Goal: Task Accomplishment & Management: Manage account settings

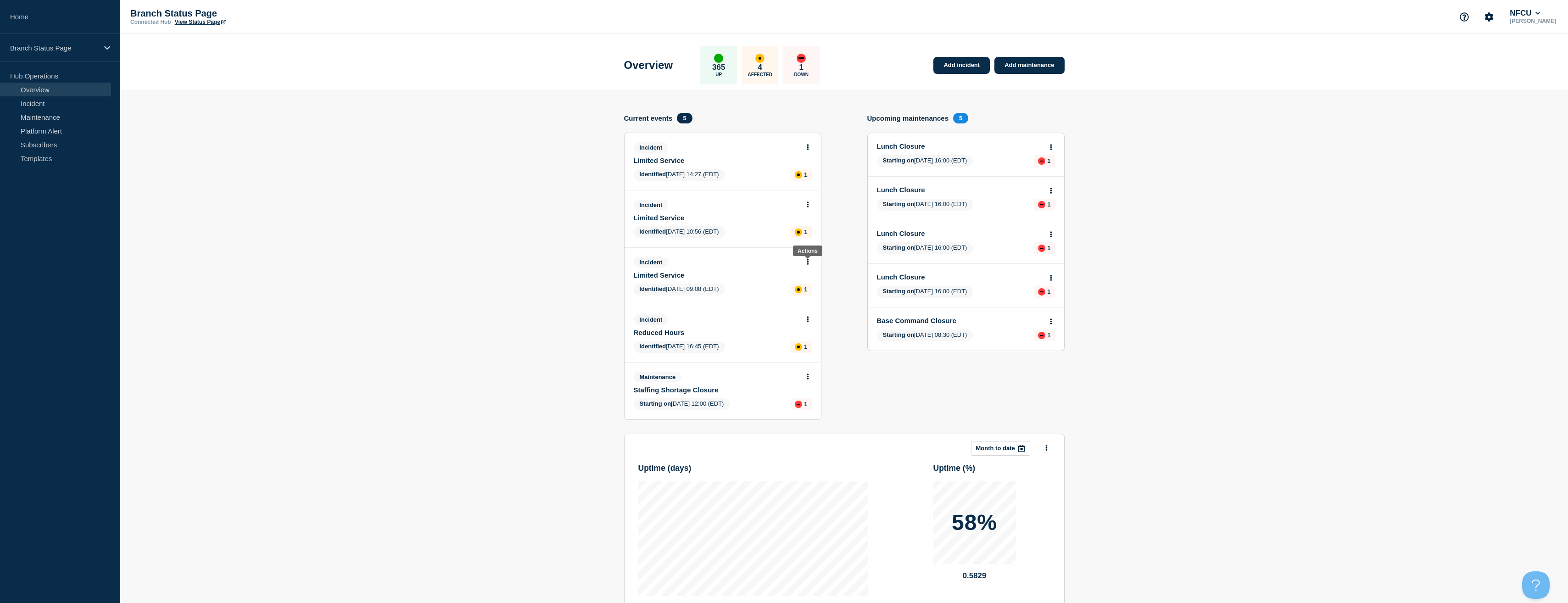
click at [807, 262] on icon at bounding box center [808, 262] width 2 height 6
click at [794, 286] on link "View incident" at bounding box center [804, 284] width 38 height 7
click at [807, 204] on icon at bounding box center [808, 205] width 2 height 6
click at [796, 228] on link "View incident" at bounding box center [804, 227] width 38 height 7
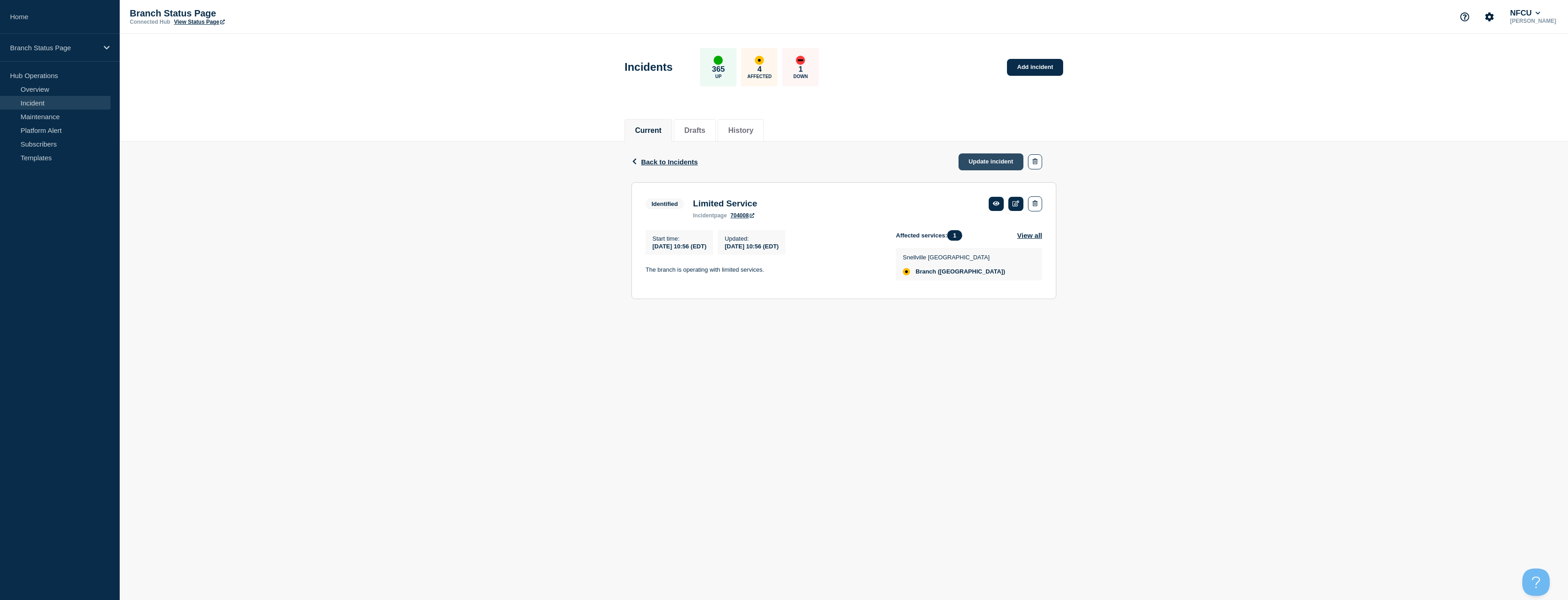
click at [1005, 155] on link "Update incident" at bounding box center [991, 162] width 65 height 17
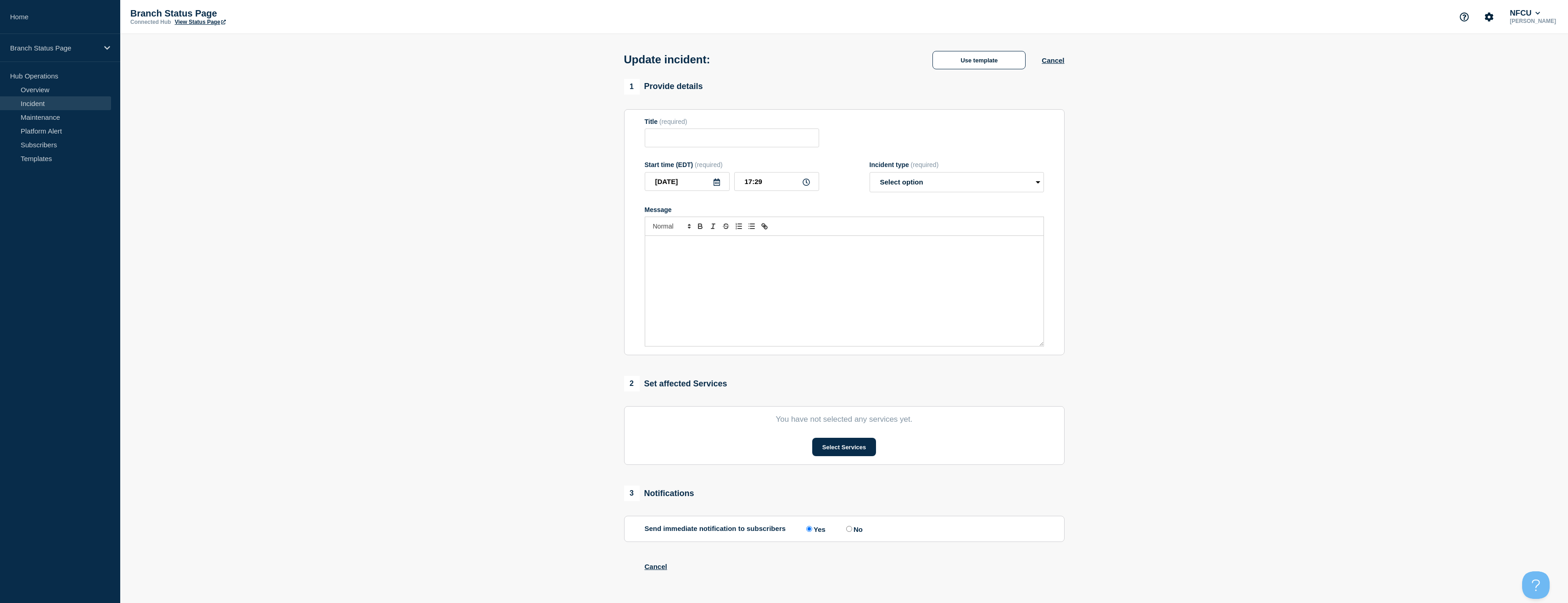
type input "Limited Service"
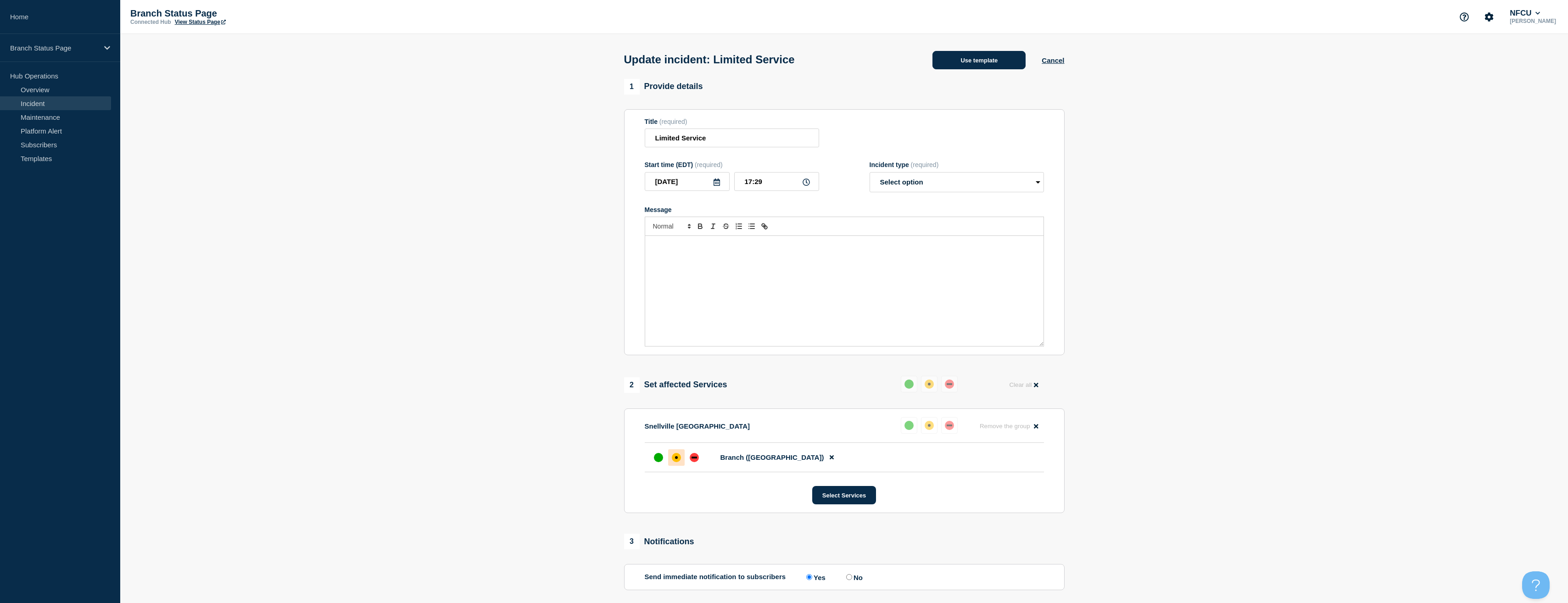
click at [984, 68] on button "Use template" at bounding box center [979, 60] width 93 height 18
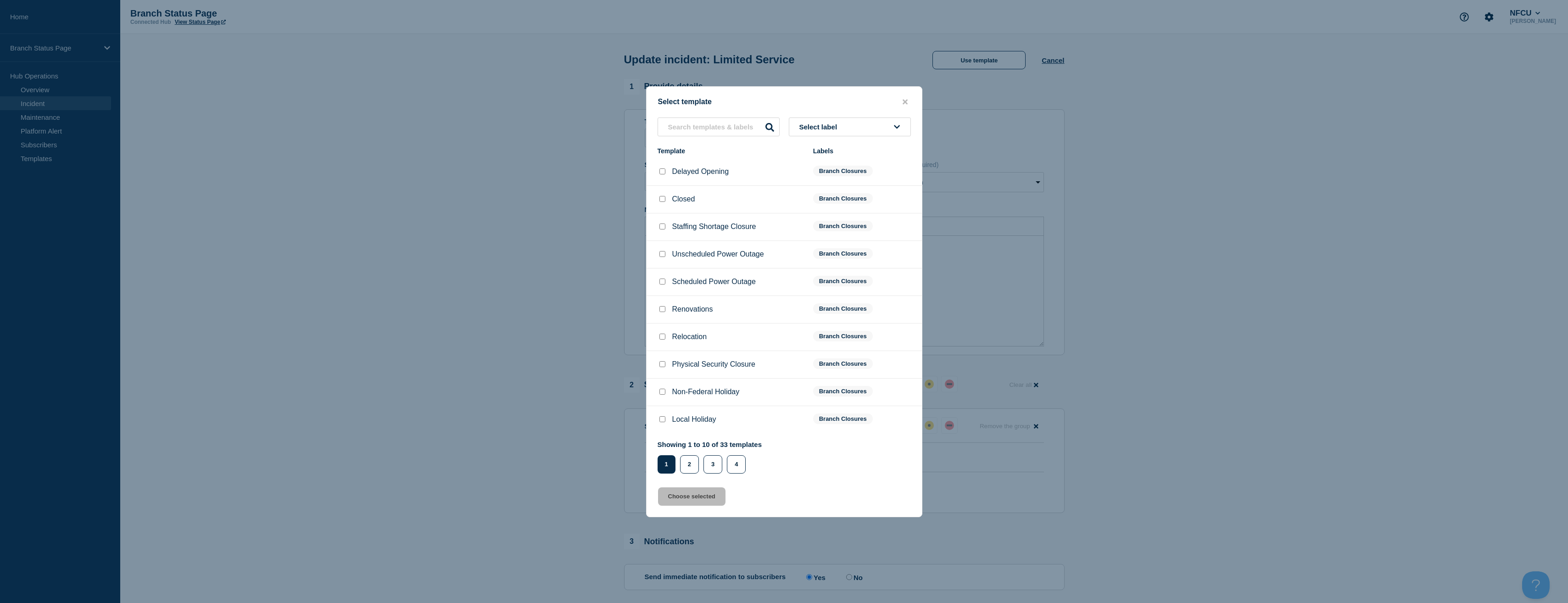
click at [871, 120] on button "Select label" at bounding box center [850, 127] width 122 height 19
click at [1174, 125] on div at bounding box center [784, 302] width 1568 height 603
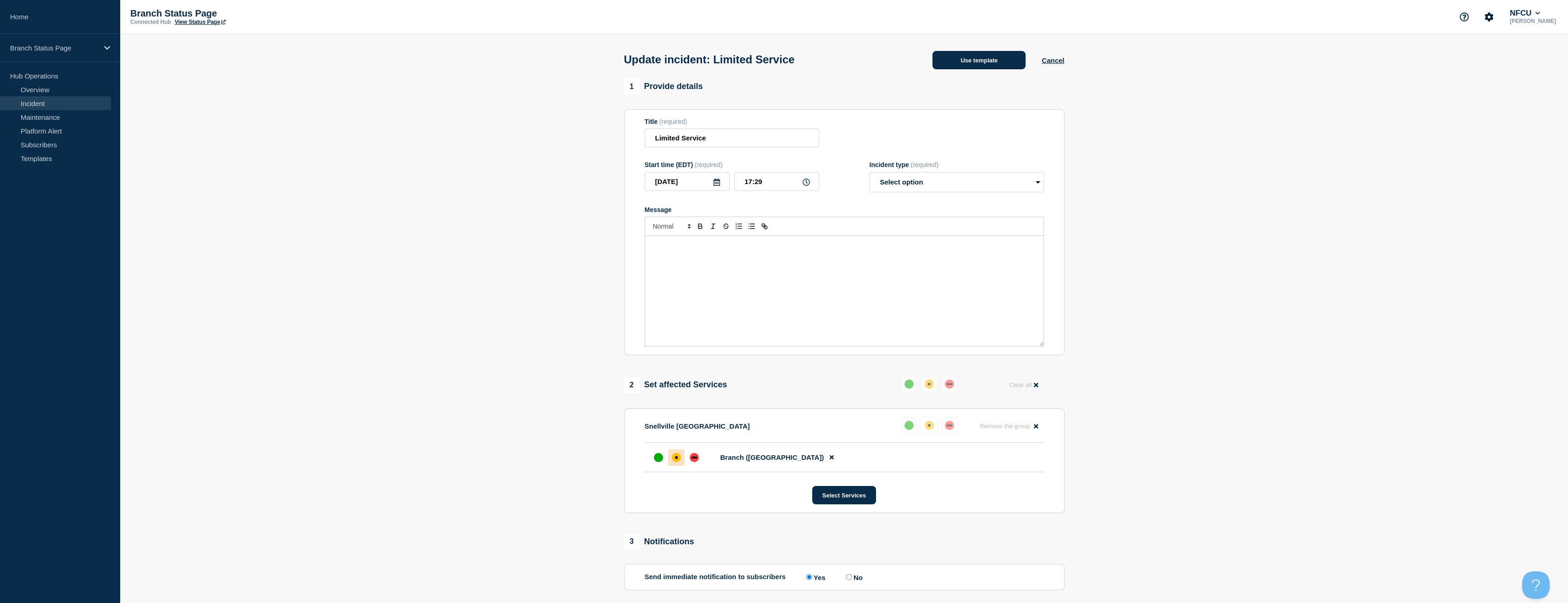
click at [977, 62] on button "Use template" at bounding box center [979, 60] width 93 height 18
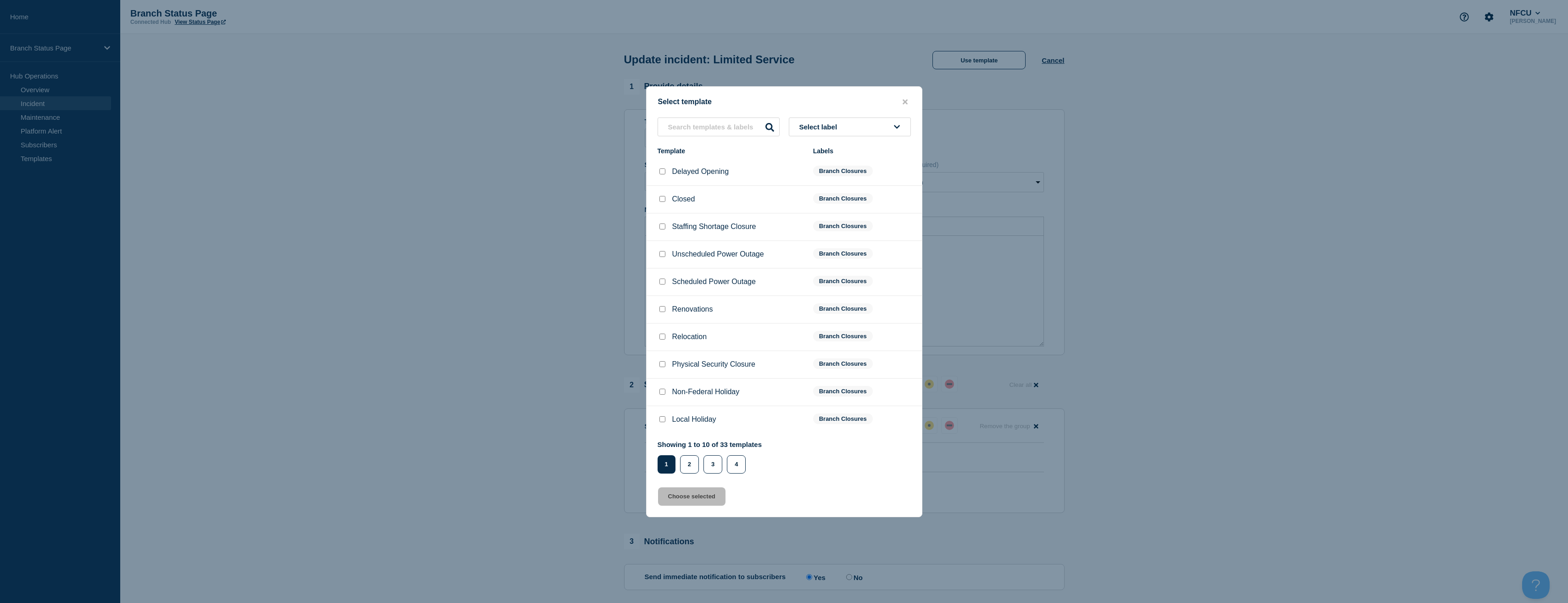
click at [847, 121] on button "Select label" at bounding box center [850, 127] width 122 height 19
click at [833, 177] on button "Branch Resolved (After Hours)" at bounding box center [850, 177] width 122 height 19
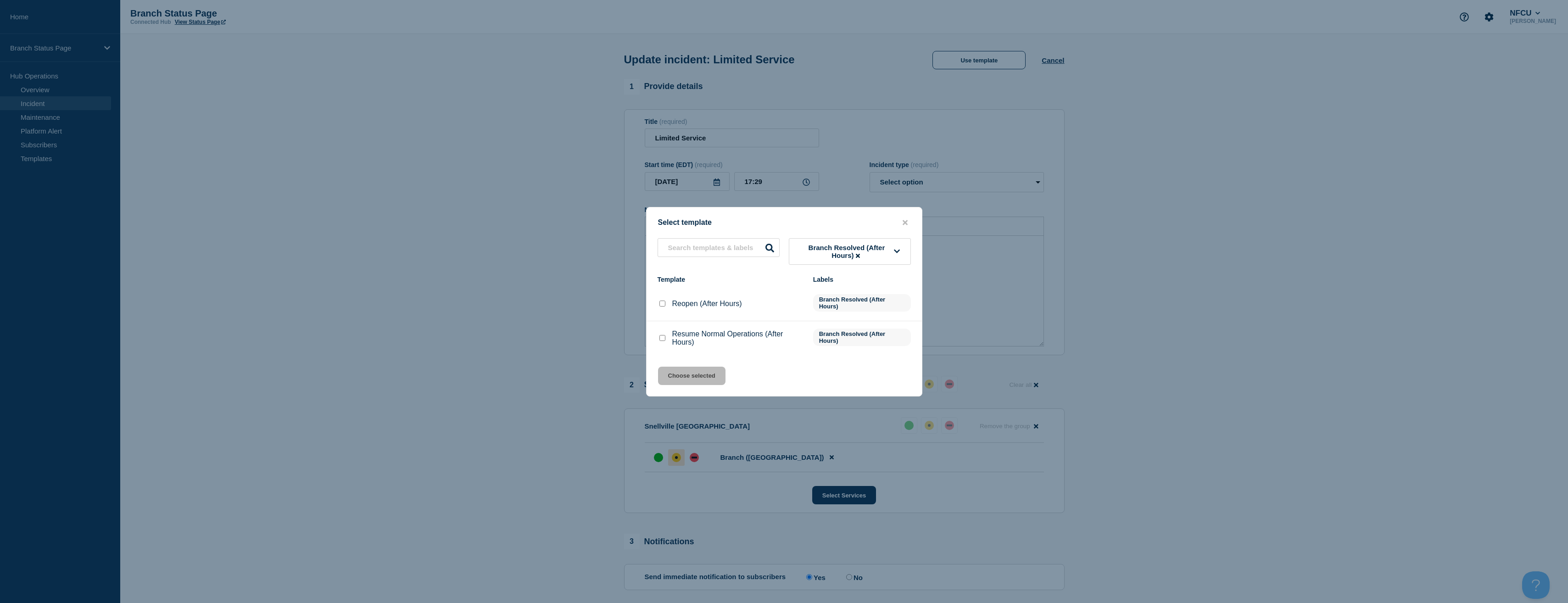
click at [660, 341] on input "Resume Normal Operations (After Hours) checkbox" at bounding box center [663, 338] width 6 height 6
checkbox input "true"
click at [707, 383] on button "Choose selected" at bounding box center [691, 376] width 67 height 18
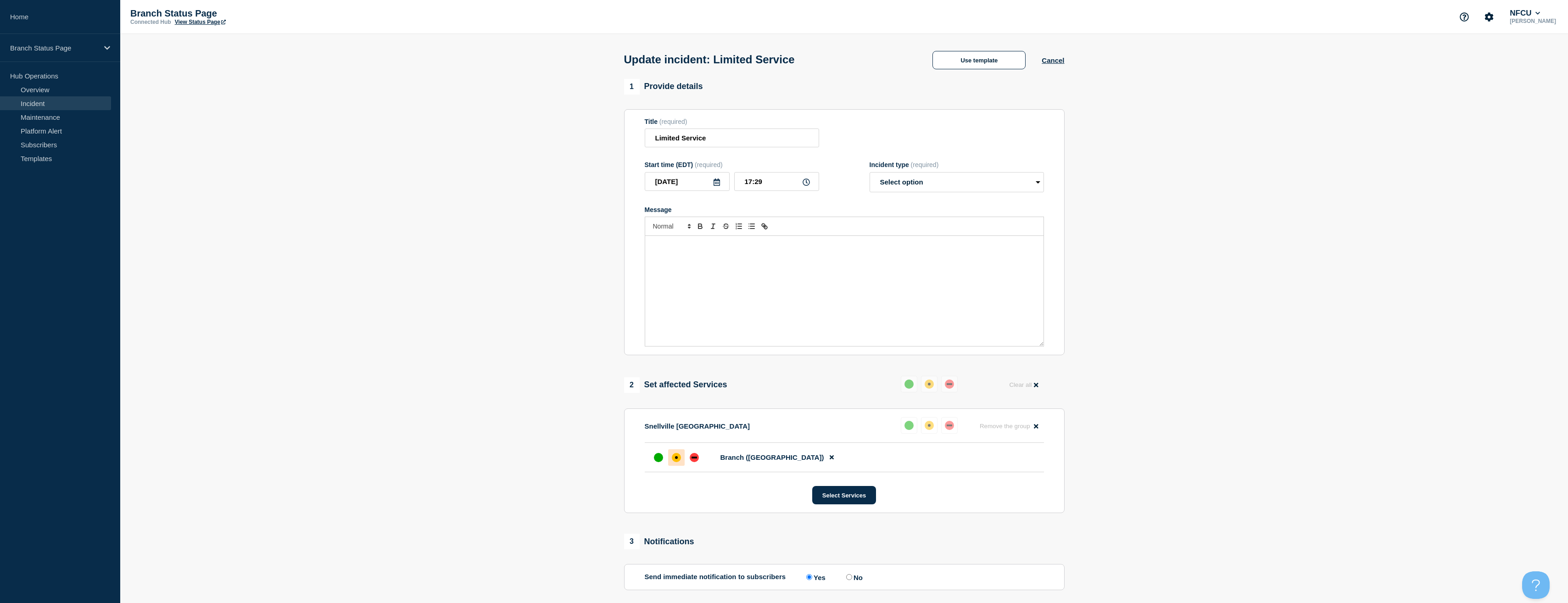
select select "resolved"
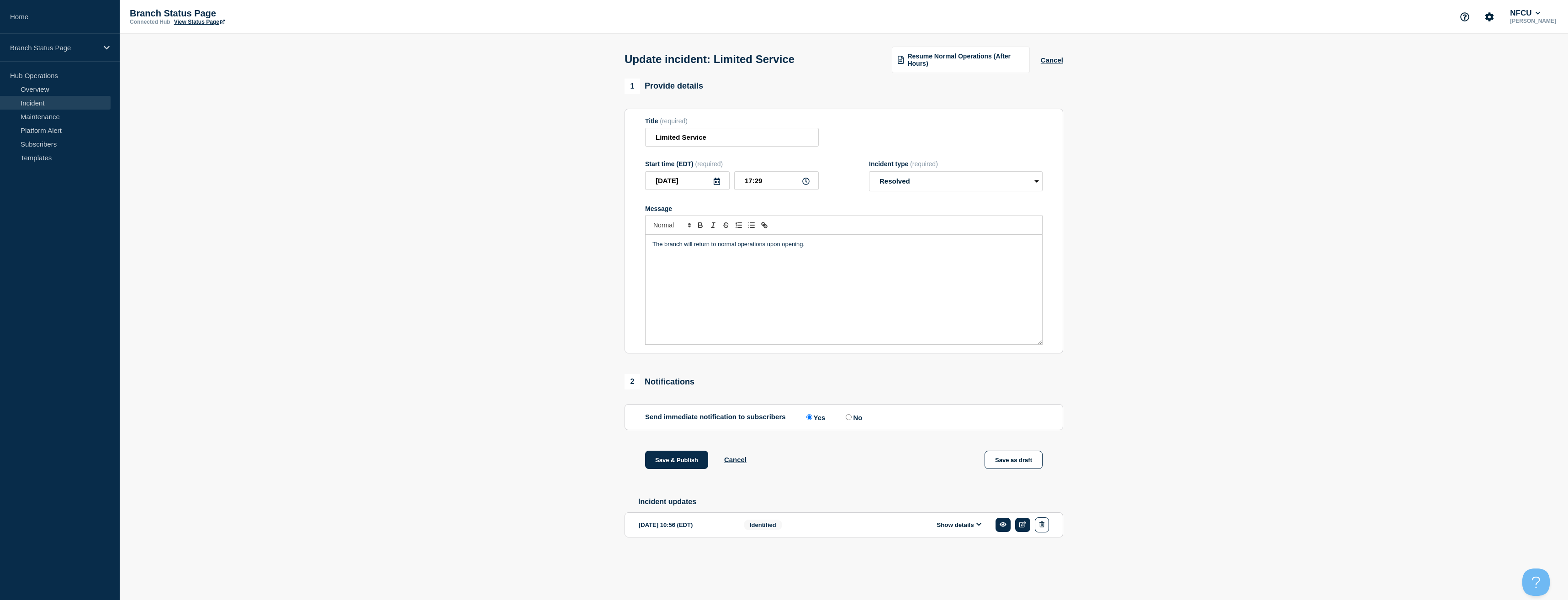
click at [548, 397] on section "1 Provide details Title (required) Limited Service Start time (EDT) (required) …" at bounding box center [844, 323] width 1448 height 488
click at [685, 464] on button "Save & Publish" at bounding box center [677, 460] width 63 height 18
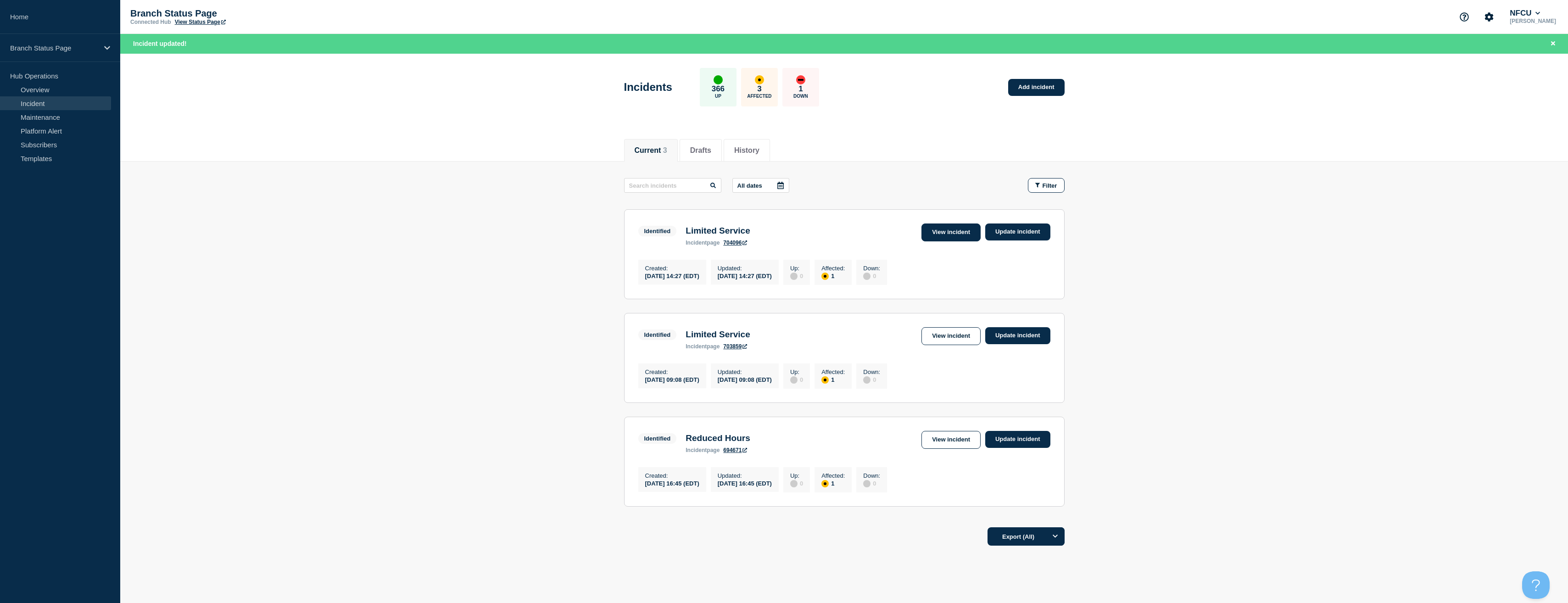
click at [959, 231] on link "View incident" at bounding box center [951, 232] width 59 height 18
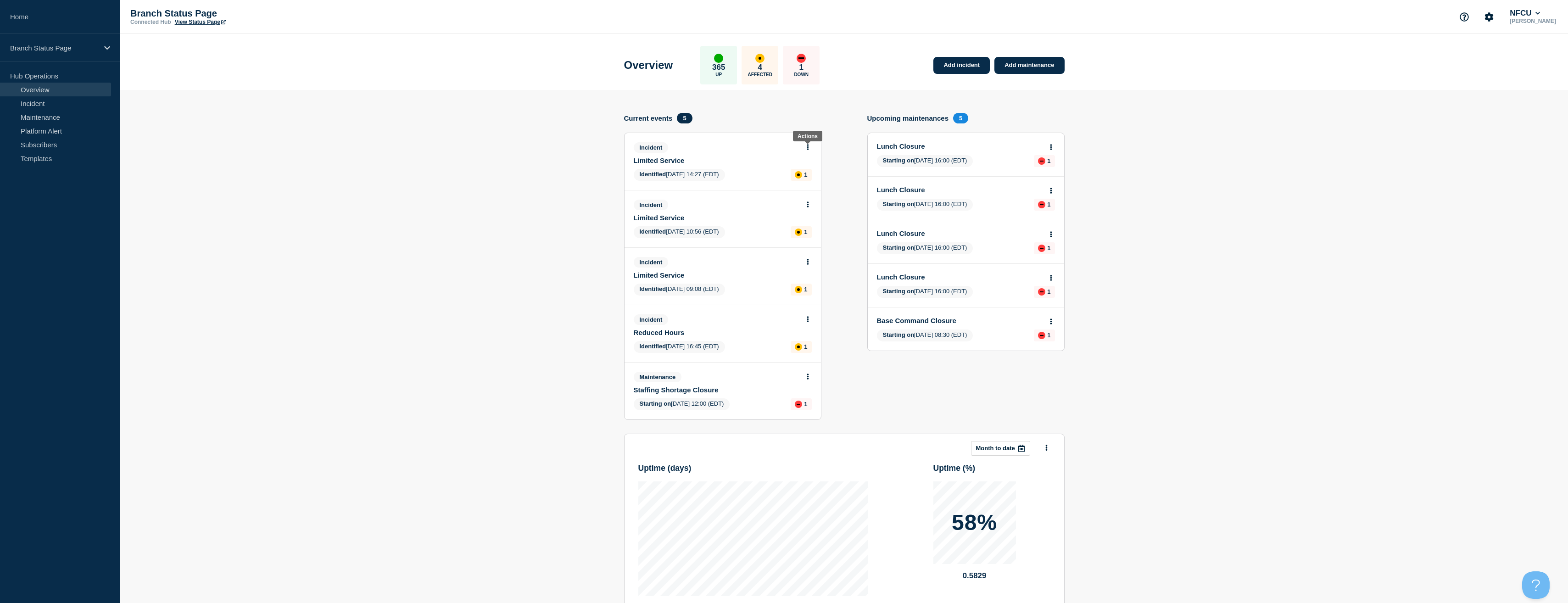
click at [807, 147] on icon at bounding box center [808, 147] width 2 height 6
click at [801, 171] on link "View incident" at bounding box center [804, 169] width 38 height 7
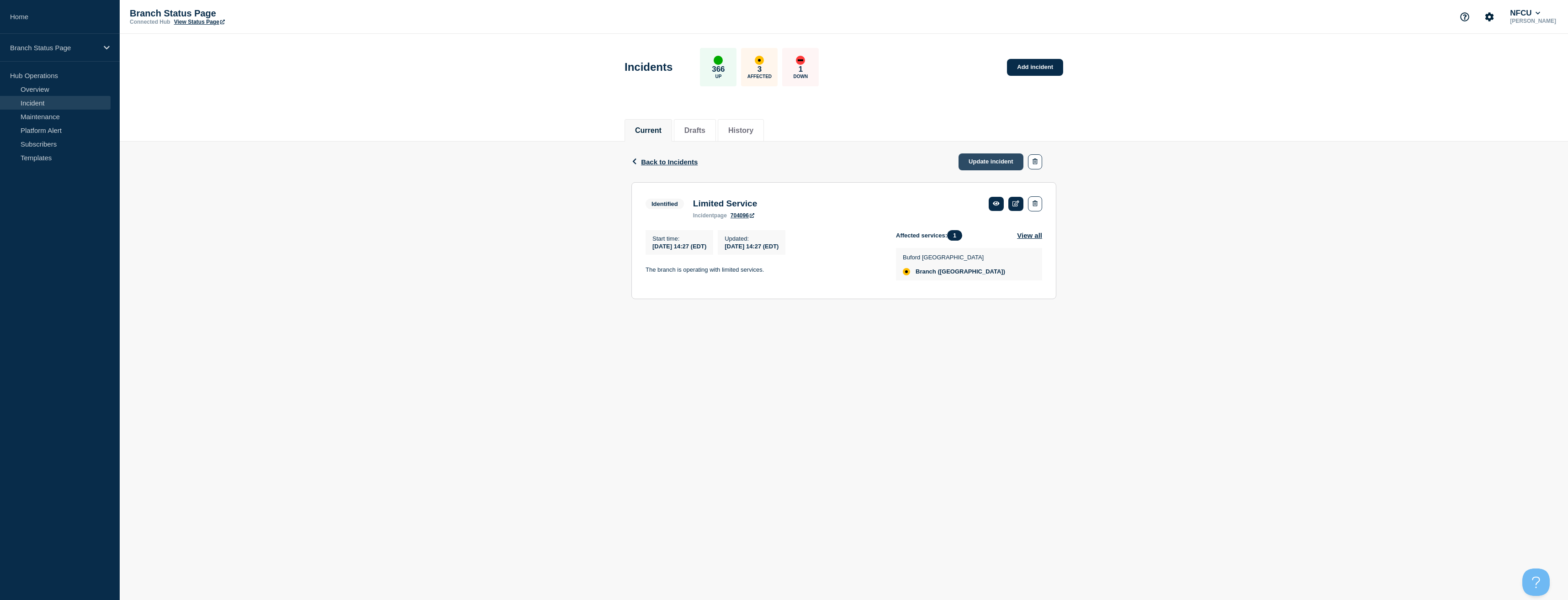
click at [996, 166] on link "Update incident" at bounding box center [991, 162] width 65 height 17
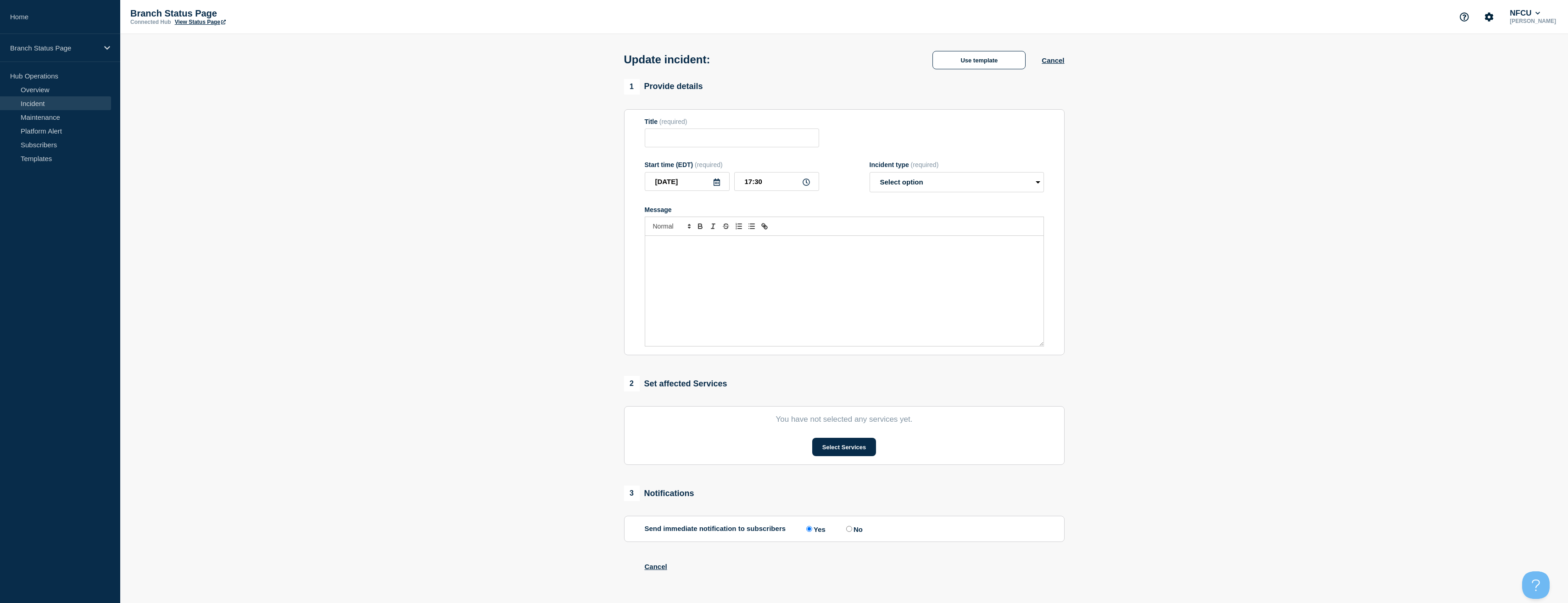
type input "Limited Service"
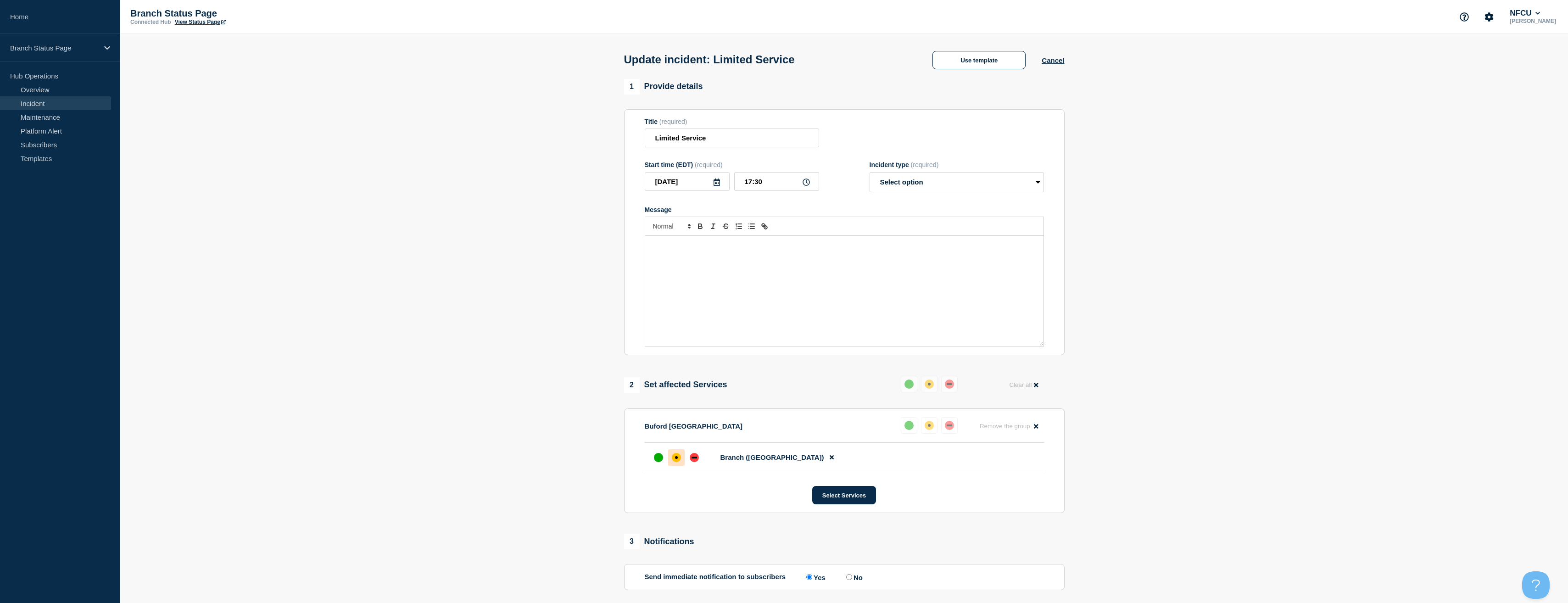
click at [941, 51] on div "Use template Cancel" at bounding box center [990, 60] width 148 height 20
click at [991, 63] on button "Use template" at bounding box center [979, 60] width 93 height 18
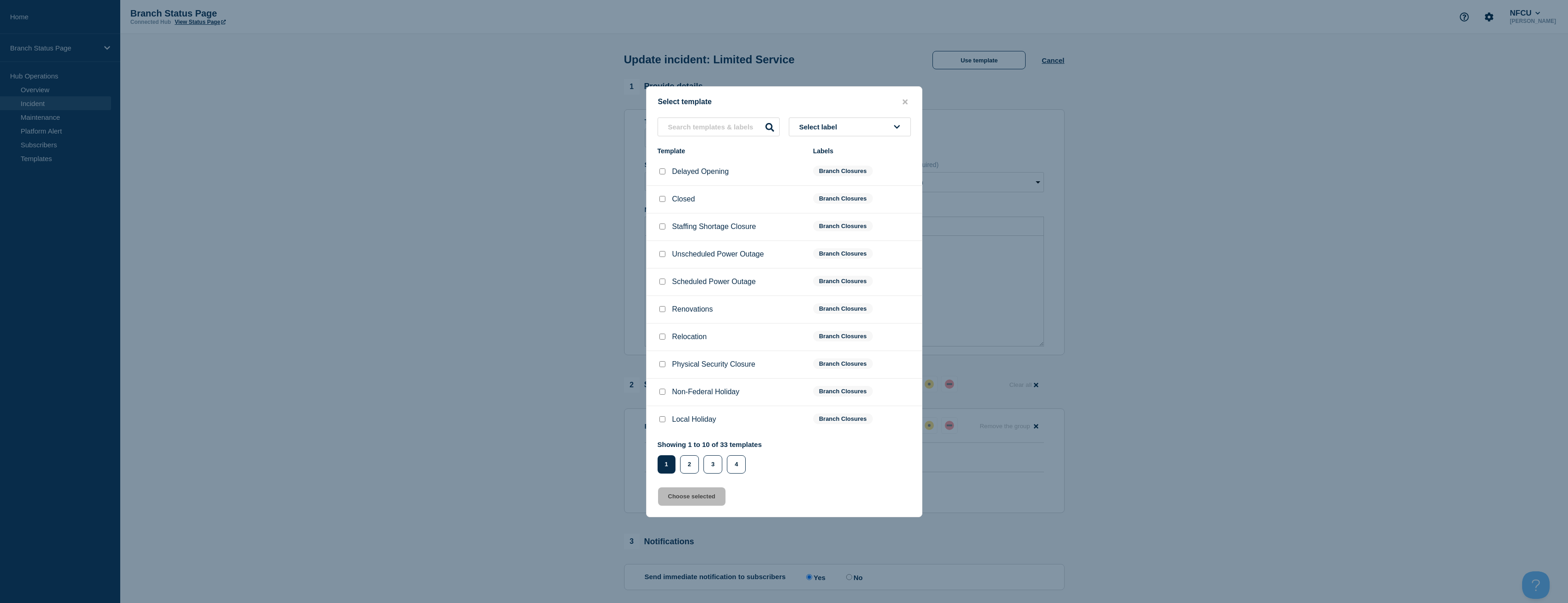
click at [855, 122] on button "Select label" at bounding box center [850, 127] width 122 height 19
click at [833, 177] on button "Branch Resolved (After Hours)" at bounding box center [850, 177] width 122 height 19
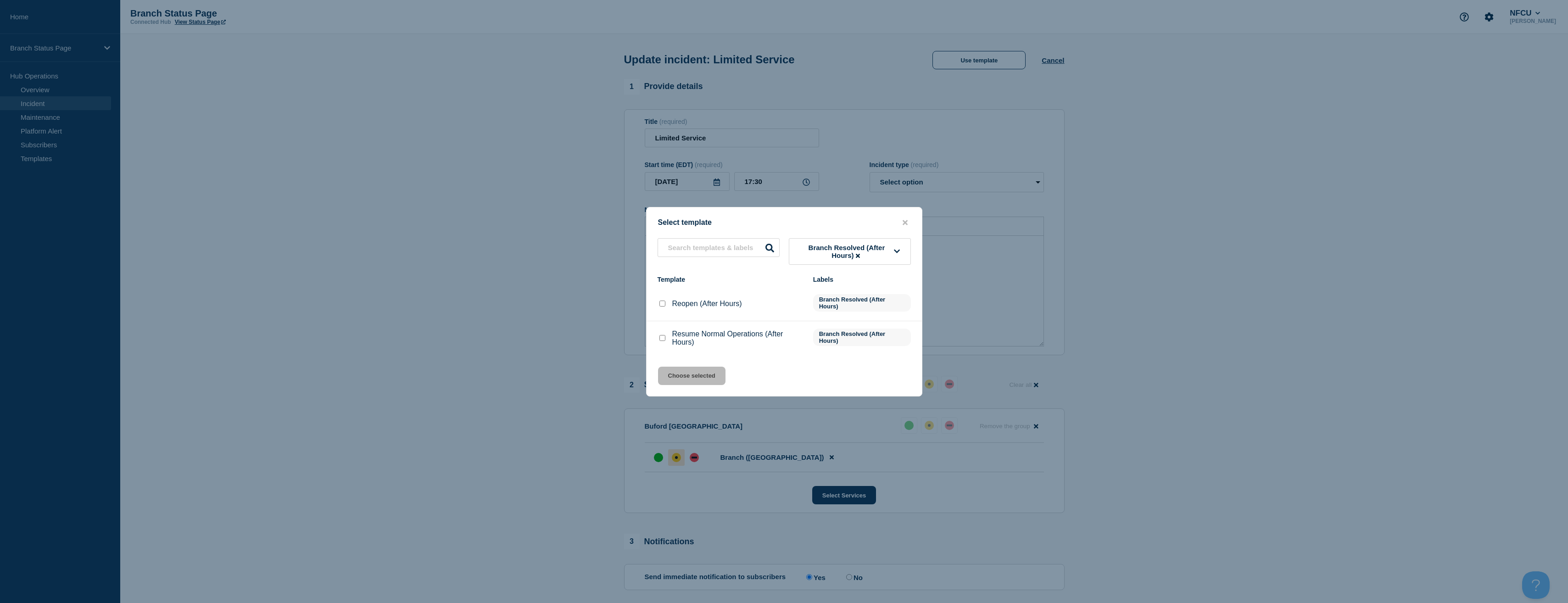
click at [661, 339] on input "Resume Normal Operations (After Hours) checkbox" at bounding box center [663, 338] width 6 height 6
checkbox input "true"
click at [704, 382] on button "Choose selected" at bounding box center [691, 376] width 67 height 18
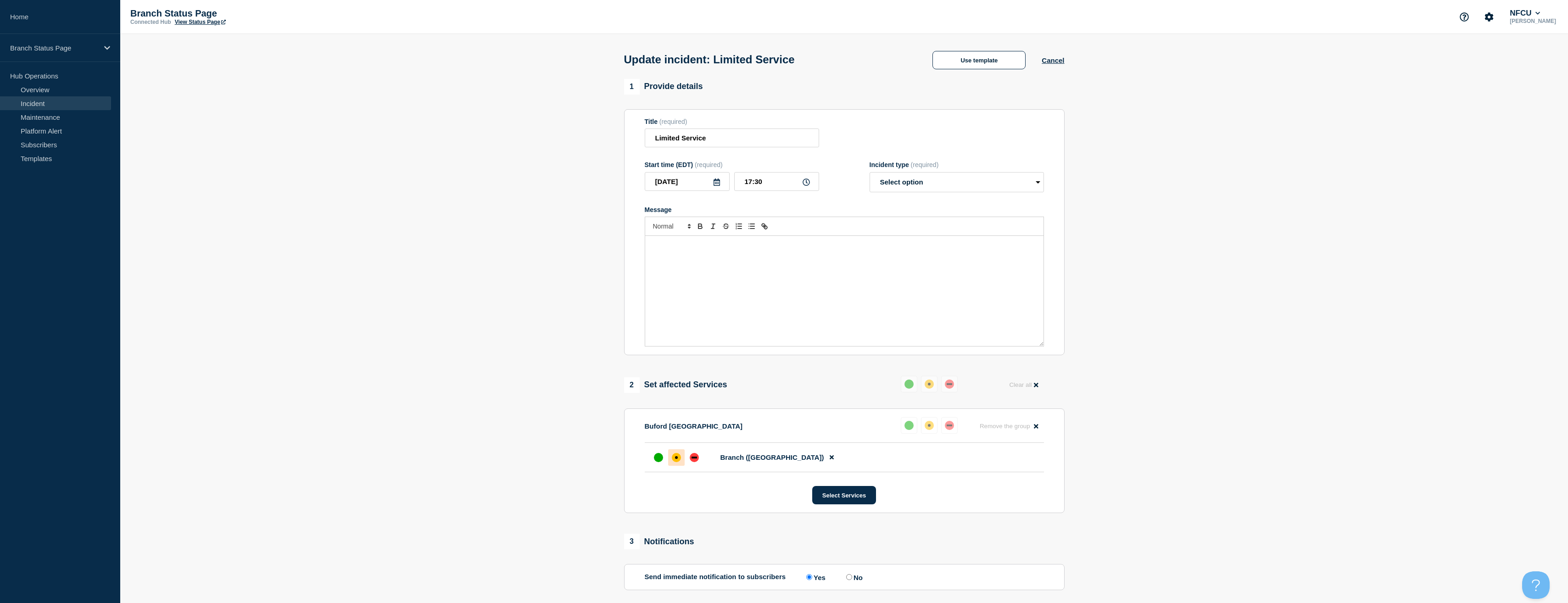
select select "resolved"
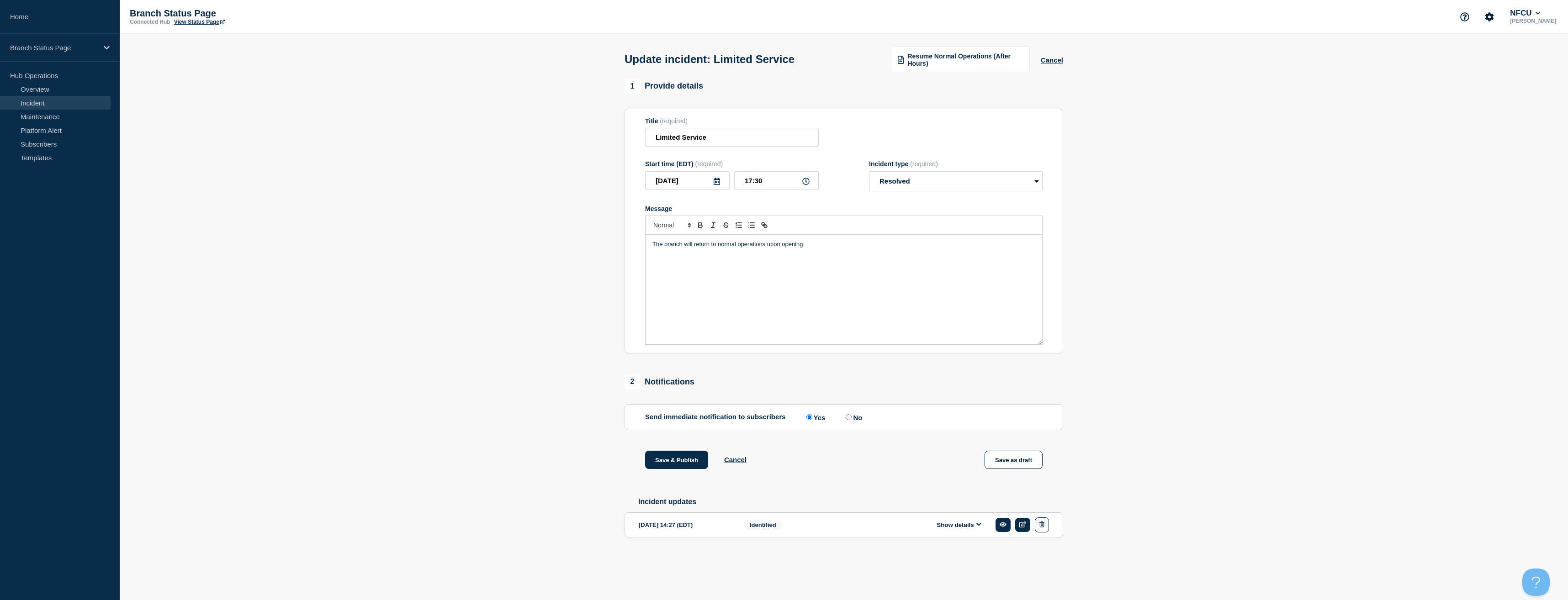
click at [494, 303] on section "1 Provide details Title (required) Limited Service Start time (EDT) (required) …" at bounding box center [844, 323] width 1448 height 488
click at [659, 464] on button "Save & Publish" at bounding box center [677, 460] width 63 height 18
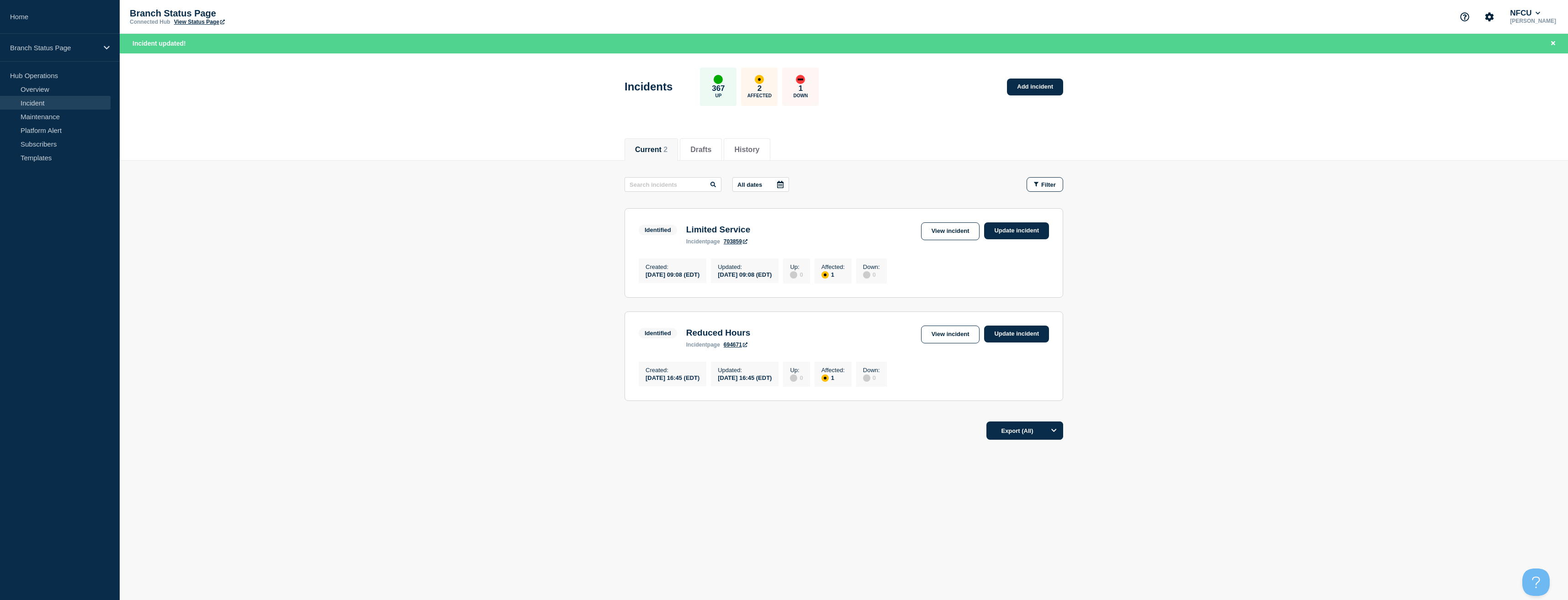
click at [586, 305] on main "All dates Filter Identified 1 Affected Limited Service Created 2025-08-27 09:08…" at bounding box center [844, 287] width 1448 height 254
click at [1005, 225] on link "Update incident" at bounding box center [1017, 231] width 65 height 17
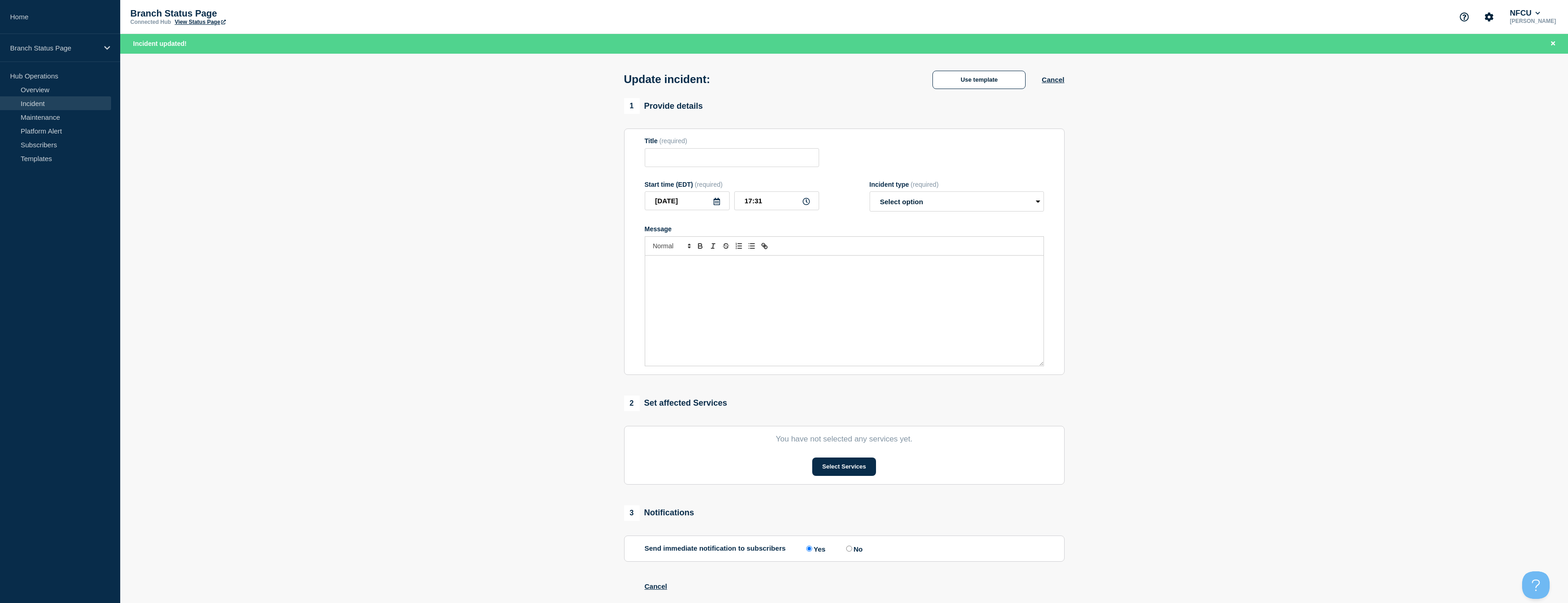
type input "Limited Service"
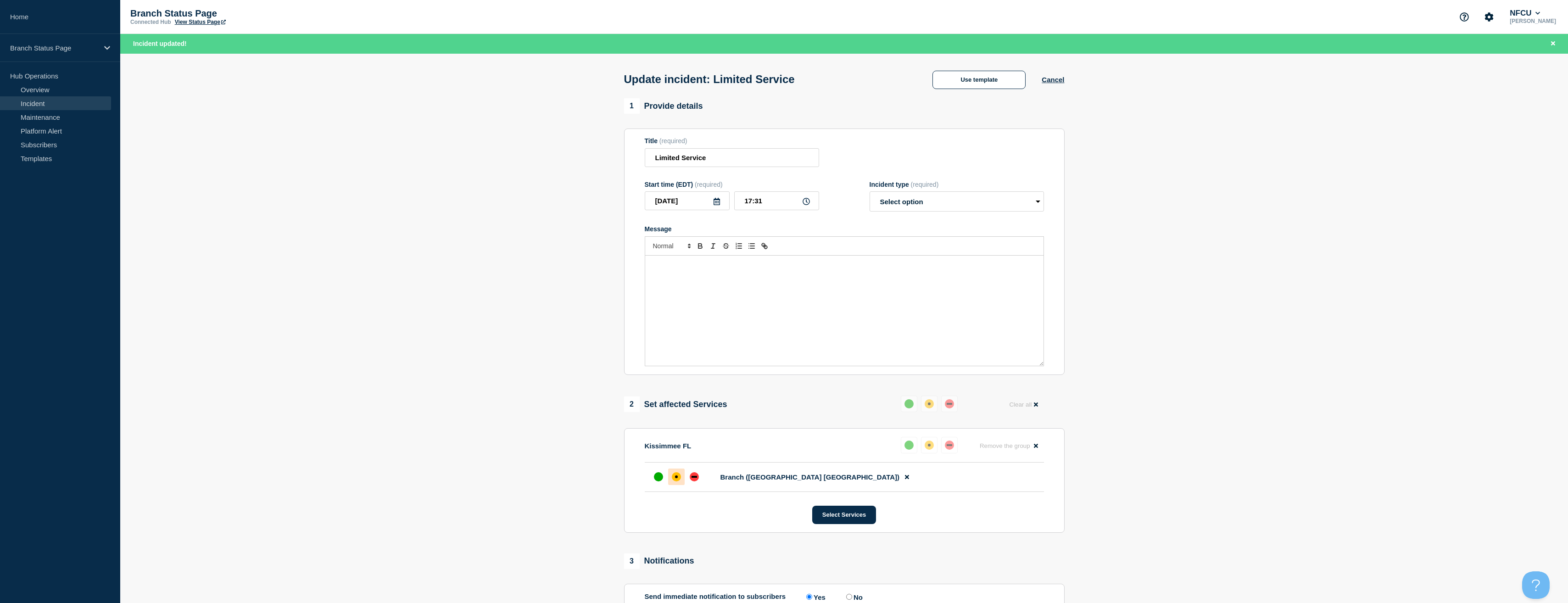
click at [978, 69] on div "Update incident: Limited Service Use template Cancel" at bounding box center [844, 76] width 461 height 45
click at [966, 78] on button "Use template" at bounding box center [979, 80] width 93 height 18
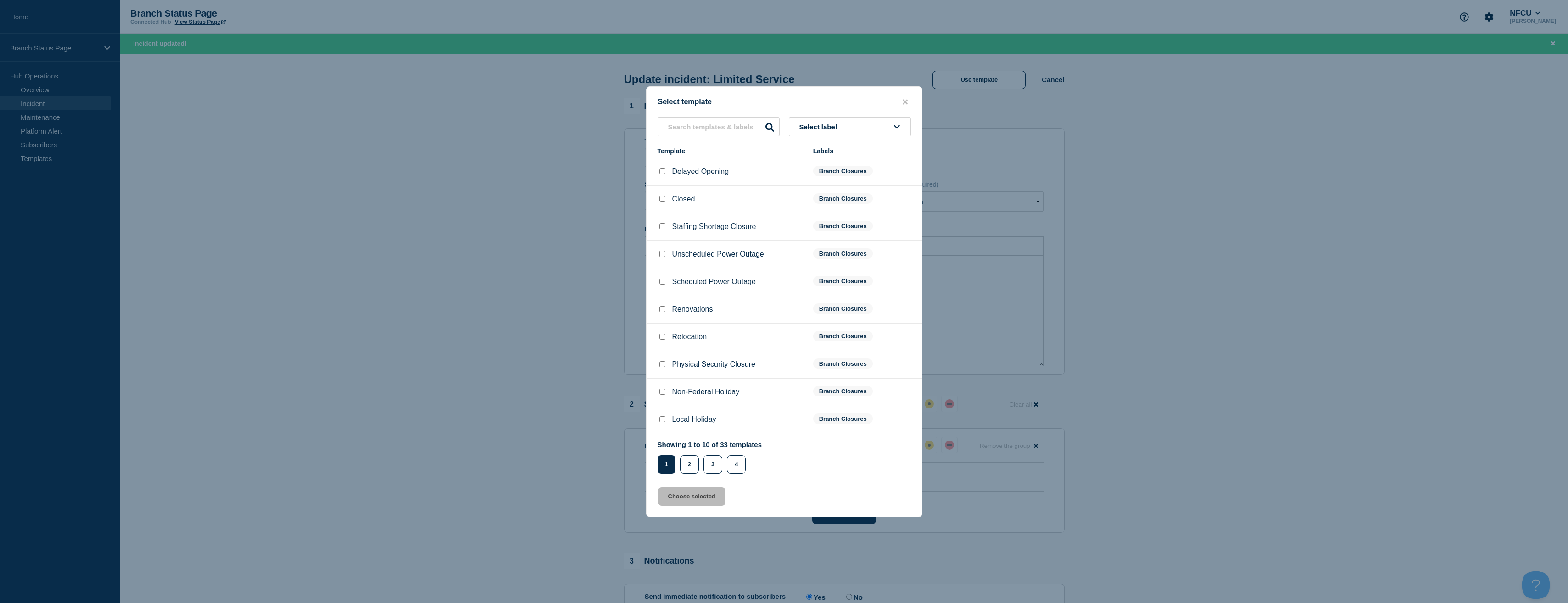
click at [827, 125] on span "Select label" at bounding box center [820, 127] width 42 height 8
click at [834, 181] on button "Branch Resolved (After Hours)" at bounding box center [850, 177] width 122 height 19
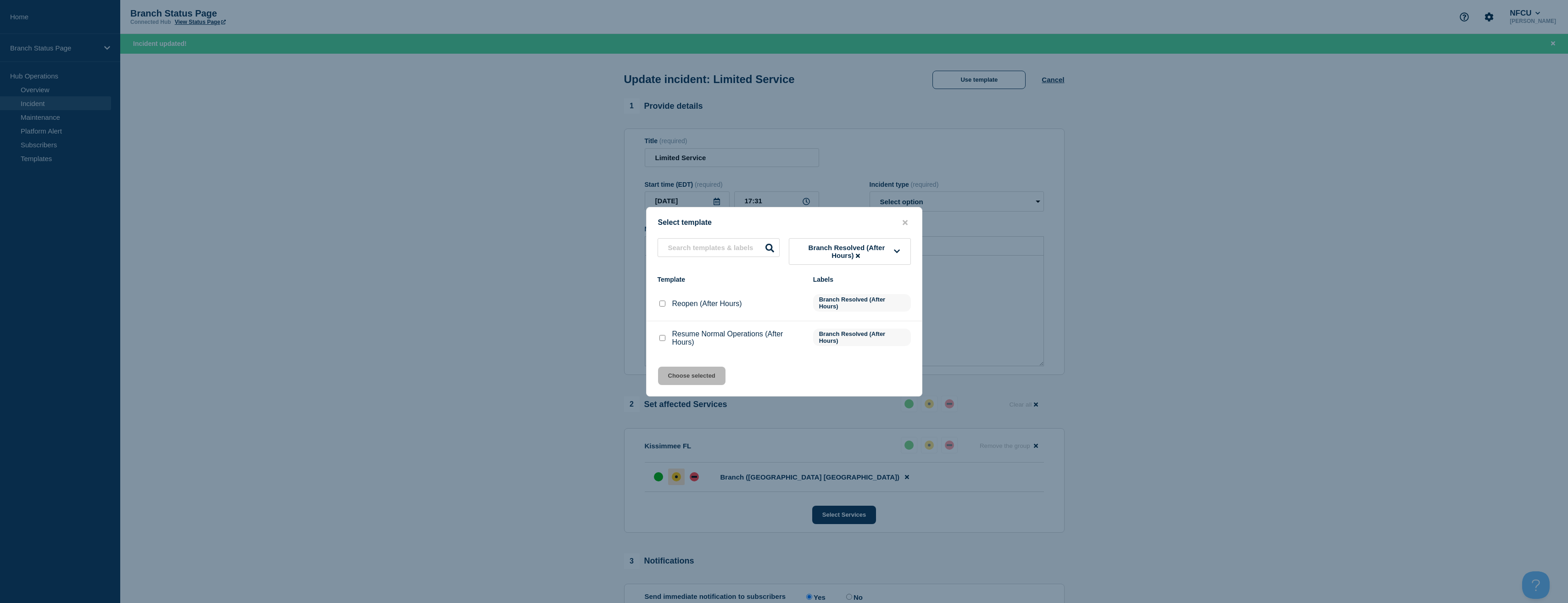
click at [658, 338] on div at bounding box center [662, 338] width 9 height 9
click at [667, 343] on div "Resume Normal Operations (After Hours)" at bounding box center [731, 338] width 146 height 17
click at [663, 341] on input "Resume Normal Operations (After Hours) checkbox" at bounding box center [663, 338] width 6 height 6
checkbox input "true"
click at [704, 382] on button "Choose selected" at bounding box center [691, 376] width 67 height 18
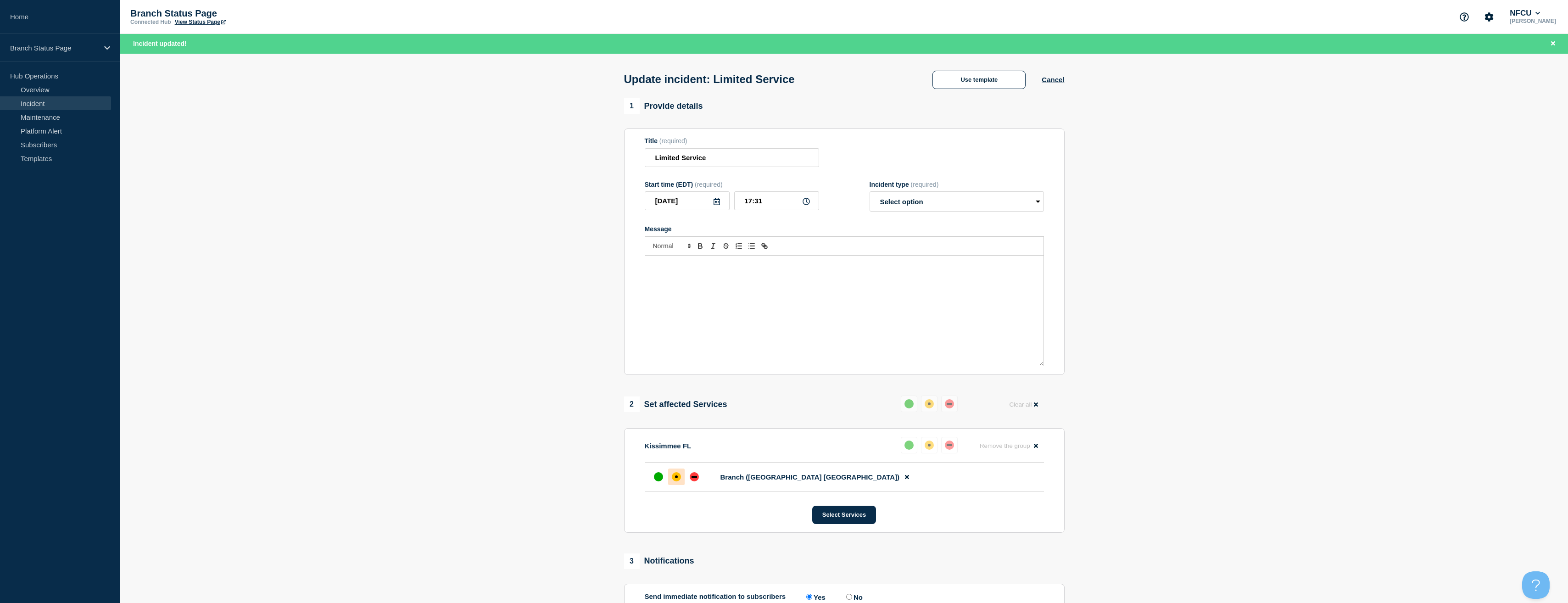
select select "resolved"
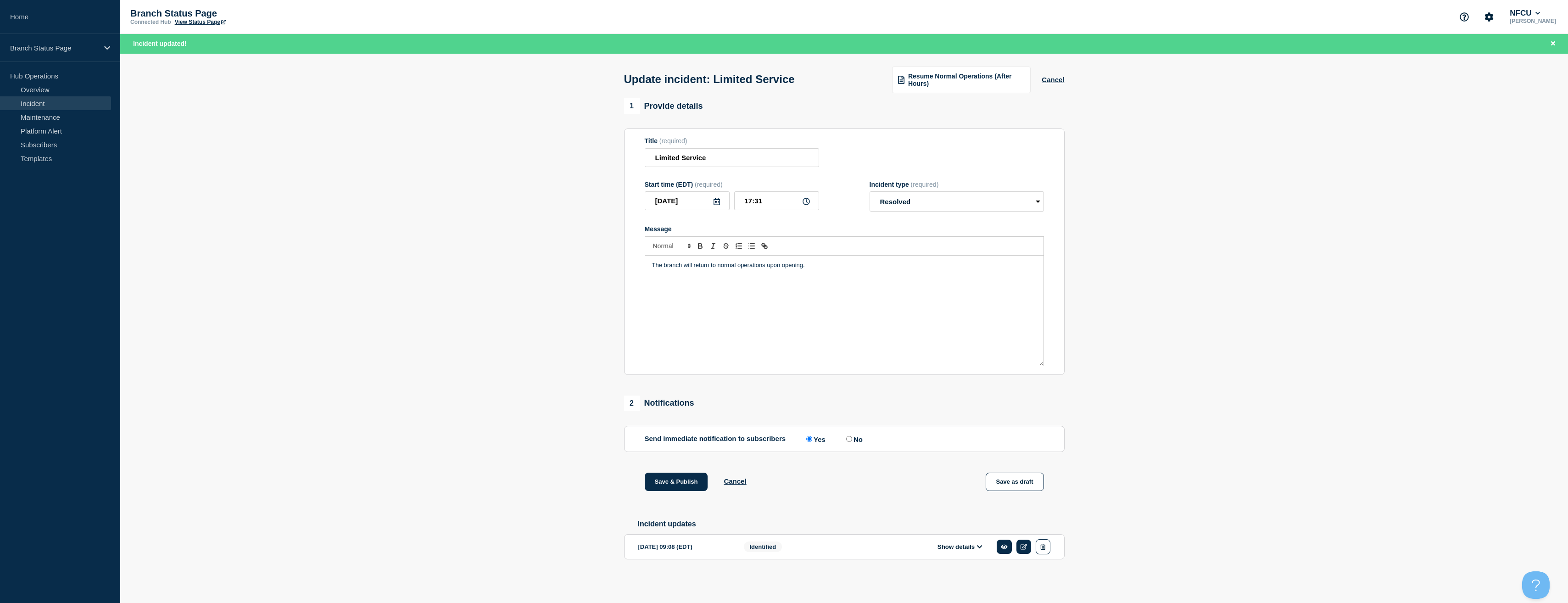
click at [505, 343] on section "1 Provide details Title (required) Limited Service Start time (EDT) (required) …" at bounding box center [844, 344] width 1448 height 490
click at [671, 481] on button "Save & Publish" at bounding box center [677, 482] width 64 height 18
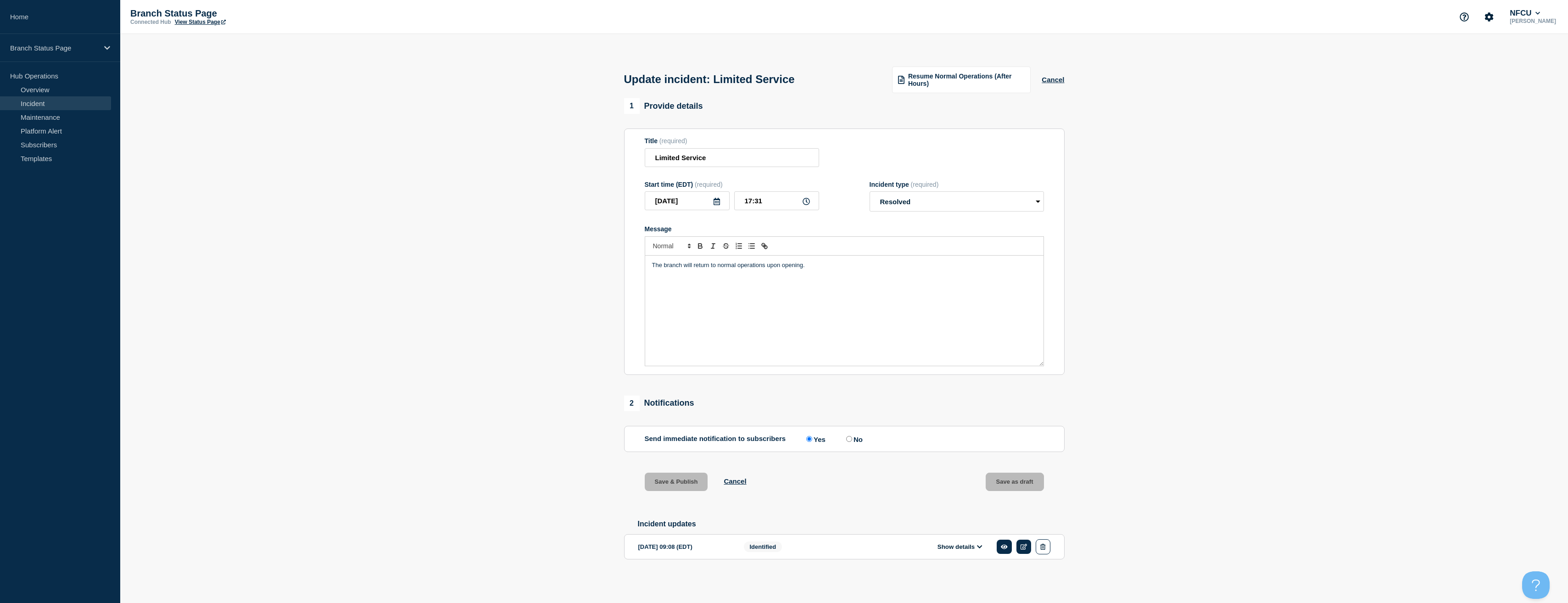
scroll to position [0, 0]
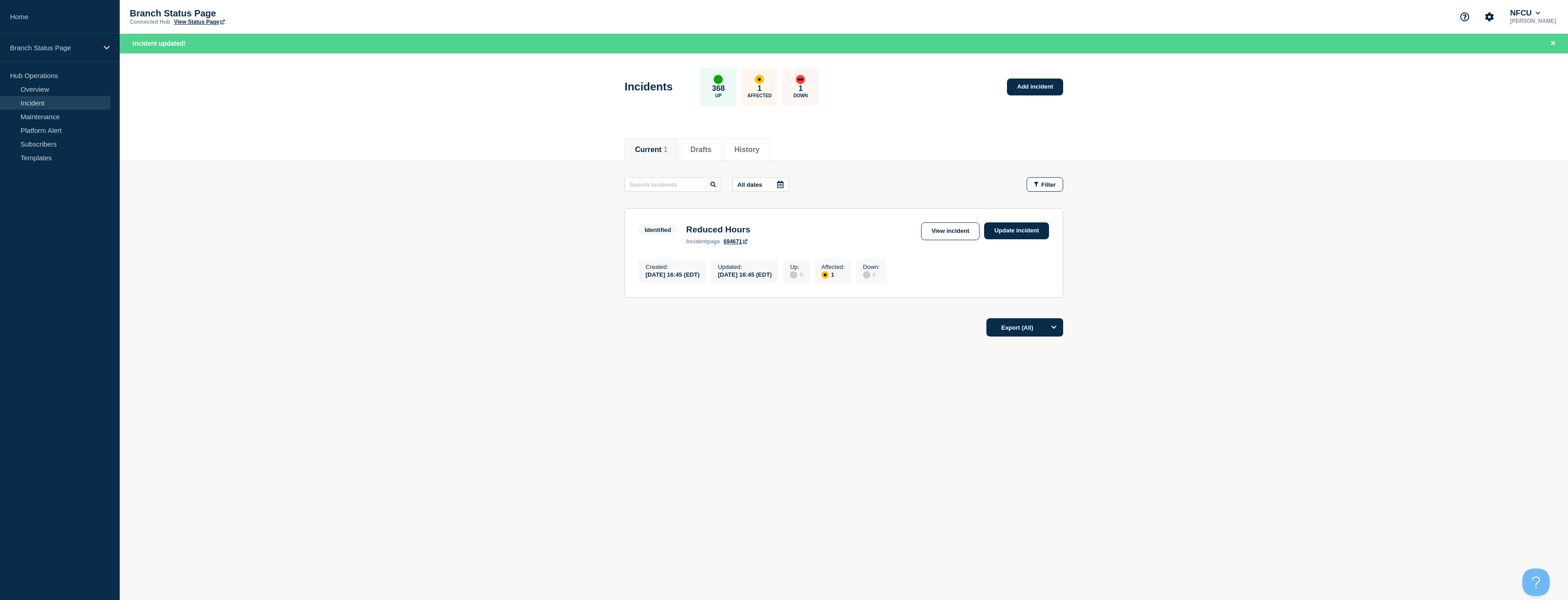
click at [377, 271] on main "All dates Filter Identified 1 Affected Reduced Hours Created 2025-07-01 16:45 (…" at bounding box center [844, 236] width 1448 height 151
click at [34, 8] on link "Home" at bounding box center [60, 17] width 120 height 34
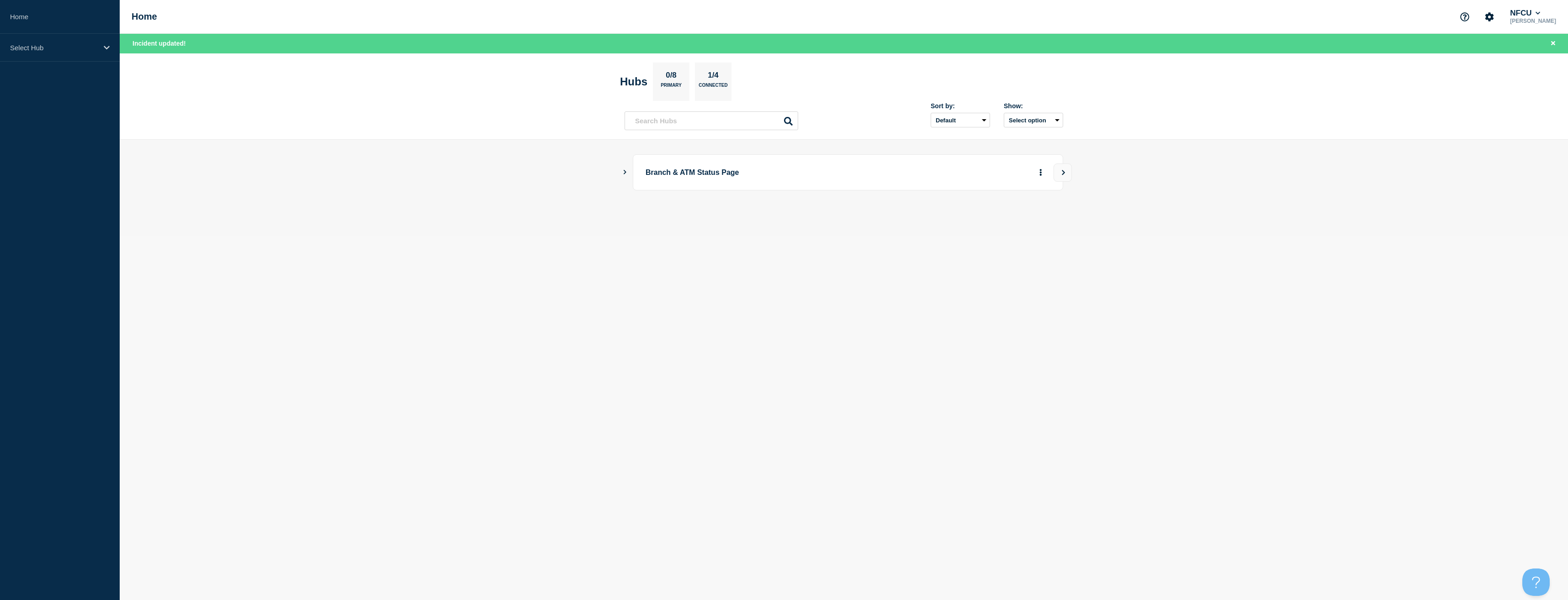
click at [624, 173] on icon "Show Connected Hubs" at bounding box center [625, 172] width 6 height 5
click at [996, 214] on button "See overview" at bounding box center [1009, 218] width 49 height 18
